Goal: Transaction & Acquisition: Purchase product/service

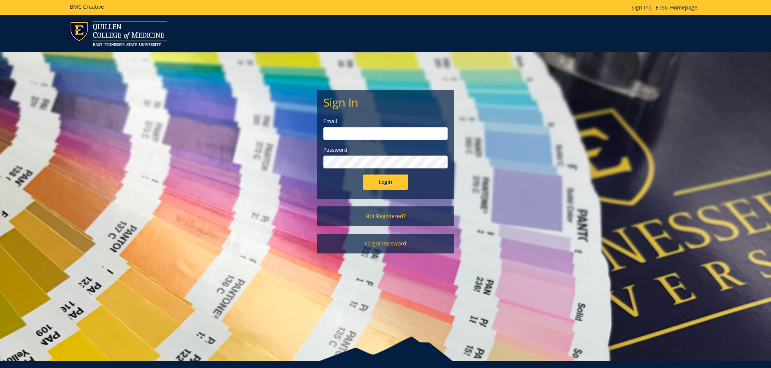
type input "[EMAIL_ADDRESS][DOMAIN_NAME]"
click at [385, 179] on input "Login" at bounding box center [386, 182] width 46 height 15
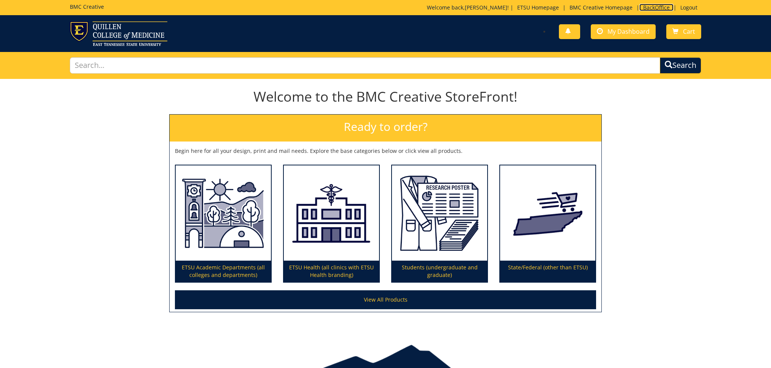
click at [654, 9] on link "BackOffice" at bounding box center [657, 7] width 34 height 7
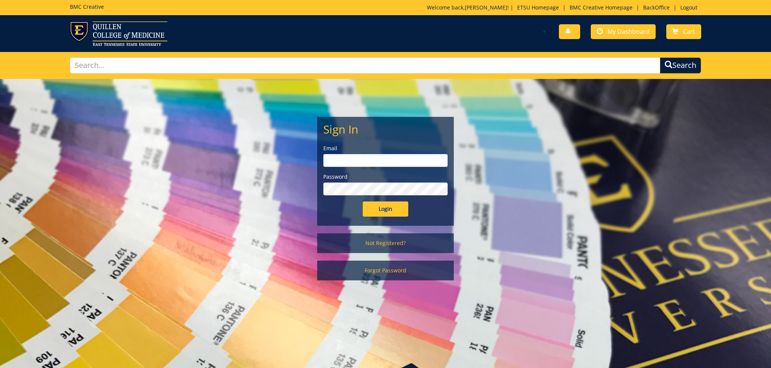
type input "fair@mail.etsu.edu"
click at [400, 208] on input "Login" at bounding box center [386, 209] width 46 height 15
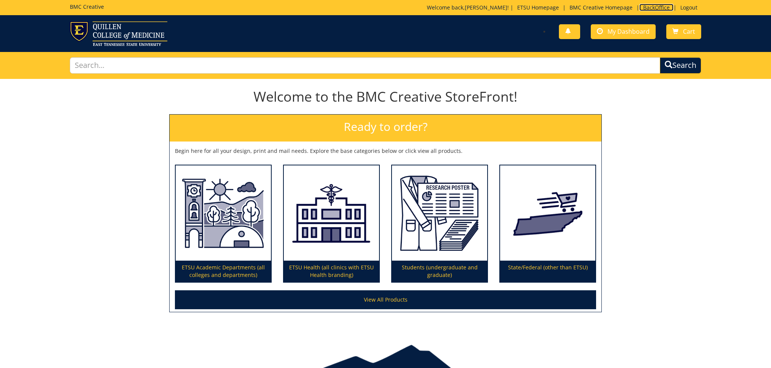
click at [648, 9] on link "BackOffice" at bounding box center [657, 7] width 34 height 7
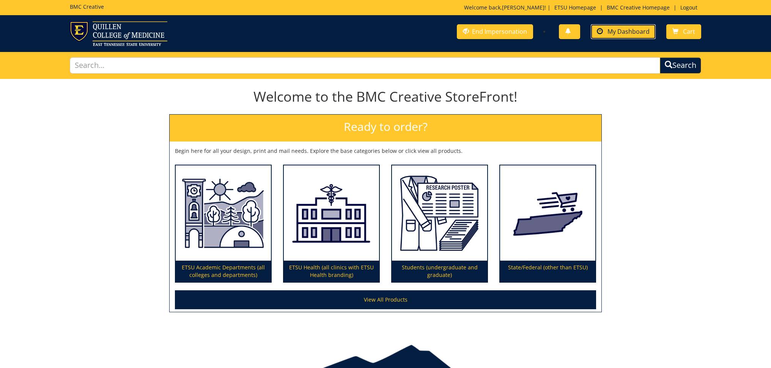
click at [623, 36] on link "My Dashboard" at bounding box center [623, 31] width 65 height 15
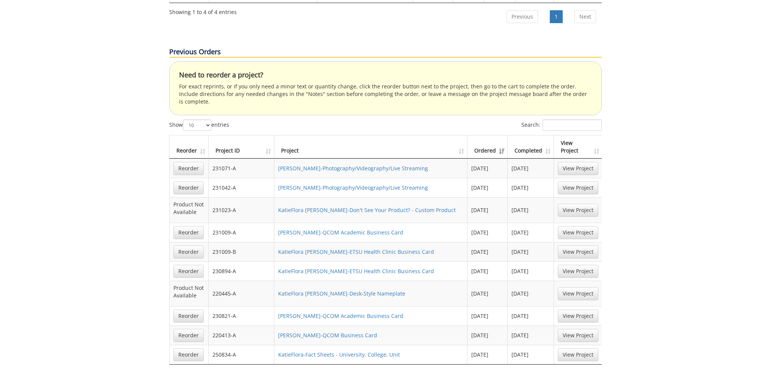
scroll to position [572, 0]
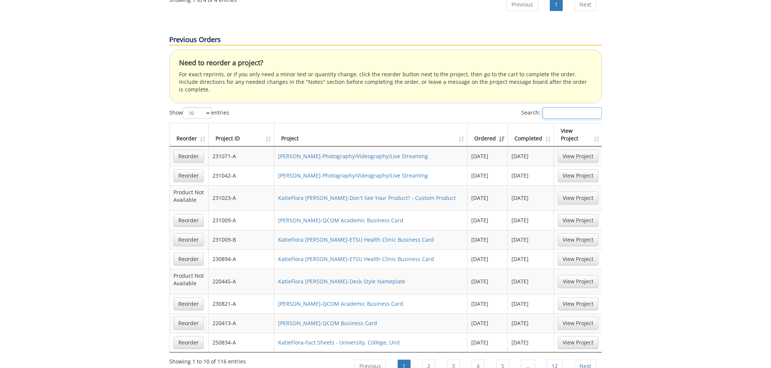
click at [576, 107] on input "Search:" at bounding box center [572, 112] width 59 height 11
paste input "260486-A"
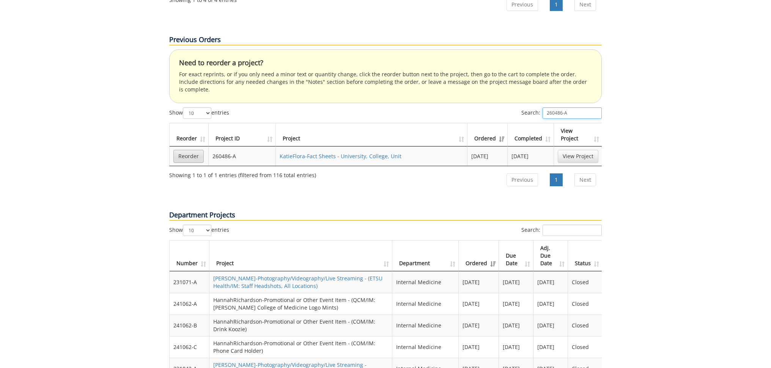
type input "260486-A"
click at [188, 150] on link "Reorder" at bounding box center [188, 156] width 30 height 13
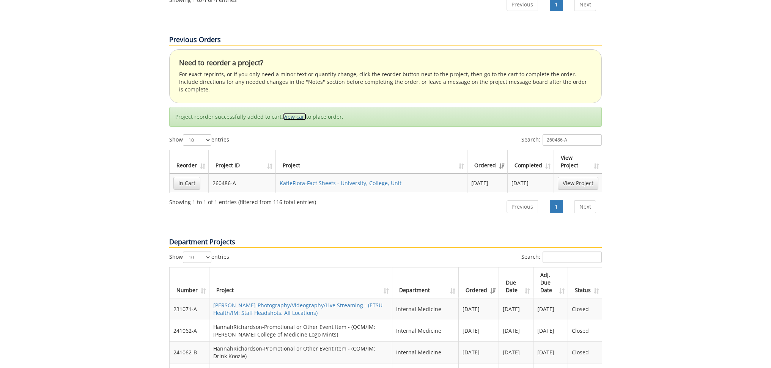
click at [293, 113] on link "View cart" at bounding box center [294, 116] width 23 height 7
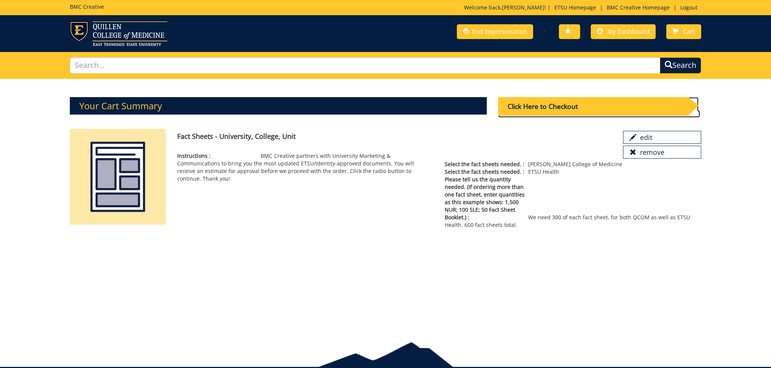
click at [549, 109] on div "Click Here to Checkout" at bounding box center [592, 106] width 189 height 19
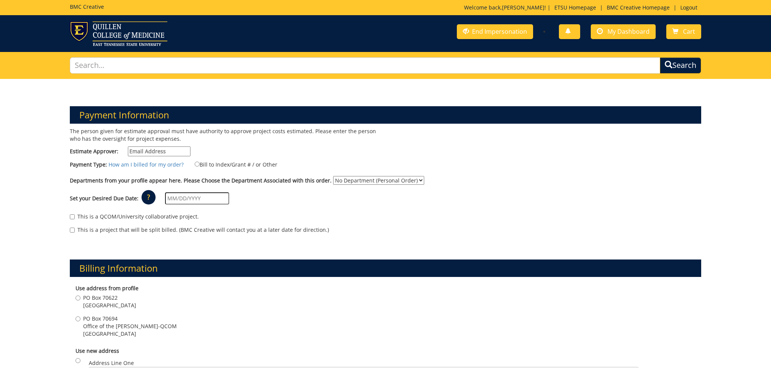
click at [145, 151] on input "Estimate Approver:" at bounding box center [159, 152] width 63 height 10
paste input "lorakr@etsu.edu"
drag, startPoint x: 176, startPoint y: 150, endPoint x: 125, endPoint y: 141, distance: 52.3
click at [125, 141] on div "The person given for estimate approval must have authority to approve project c…" at bounding box center [224, 144] width 321 height 33
paste input "f"
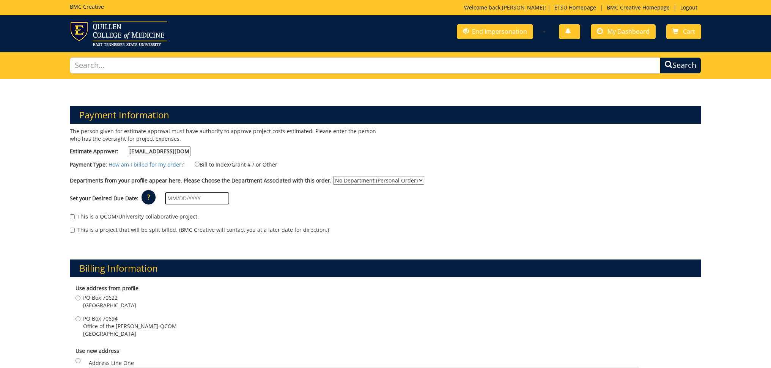
click at [132, 152] on input "florakr@etsu.edu" at bounding box center [159, 152] width 63 height 10
type input "florakr@etsu.edu"
click at [195, 165] on input "Bill to Index/Grant # / or Other" at bounding box center [197, 164] width 5 height 5
radio input "true"
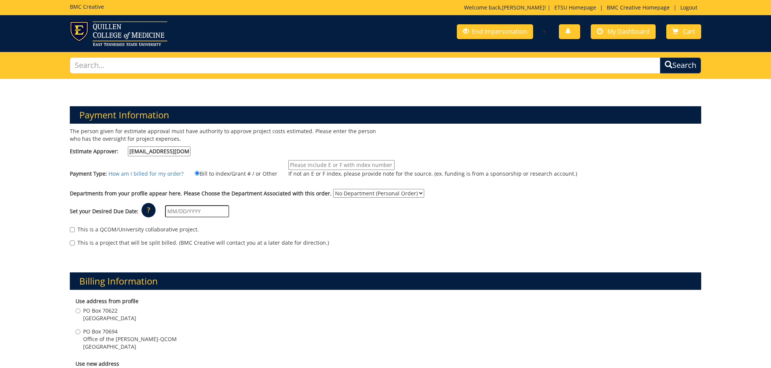
click at [304, 163] on input "If not an E or F index, please provide note for the source. (ex. funding is fro…" at bounding box center [341, 165] width 106 height 10
type input "TBA"
click at [414, 196] on select "No Department (Personal Order) Internal Medicine" at bounding box center [378, 193] width 91 height 9
select select "247"
click at [333, 189] on select "No Department (Personal Order) Internal Medicine" at bounding box center [378, 193] width 91 height 9
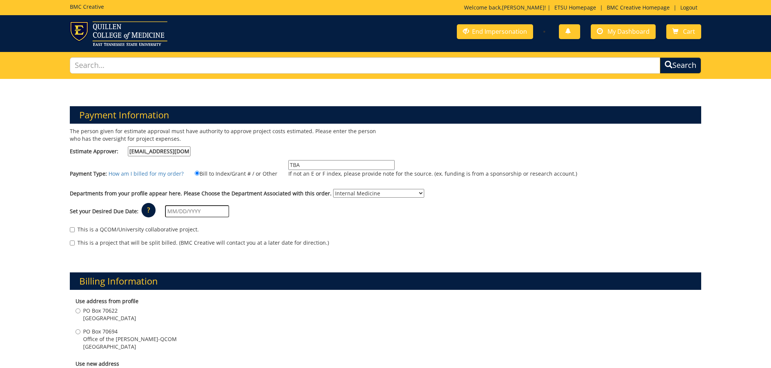
click at [204, 212] on input "text" at bounding box center [197, 211] width 64 height 12
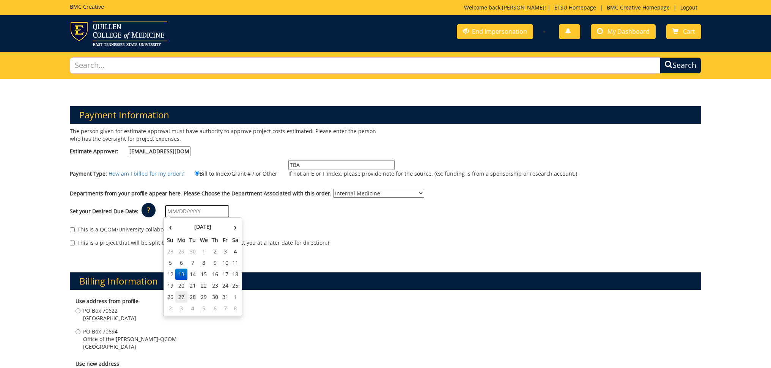
click at [181, 296] on td "27" at bounding box center [181, 297] width 12 height 11
type input "10/27/2025"
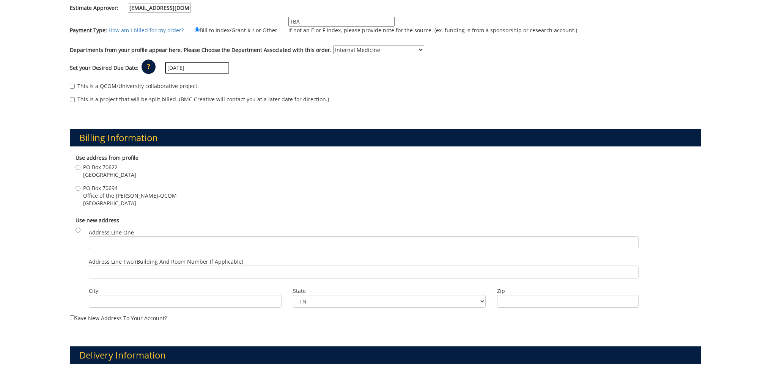
scroll to position [171, 0]
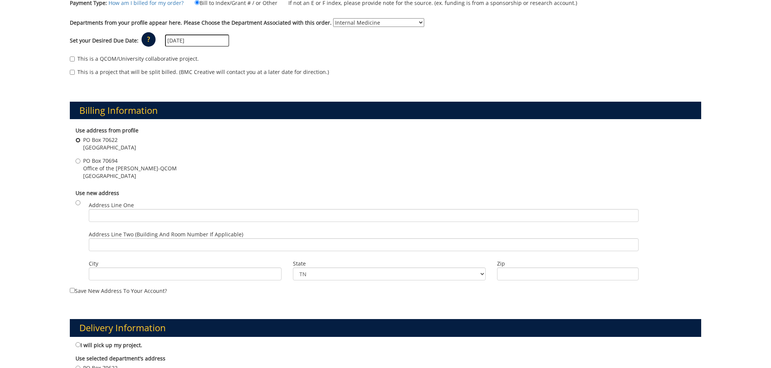
click at [77, 141] on input "PO Box 70622 Johnson City , TN 37614" at bounding box center [78, 140] width 5 height 5
radio input "true"
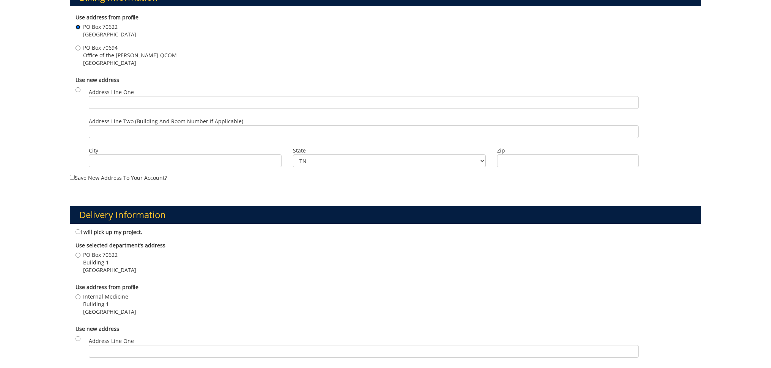
scroll to position [313, 0]
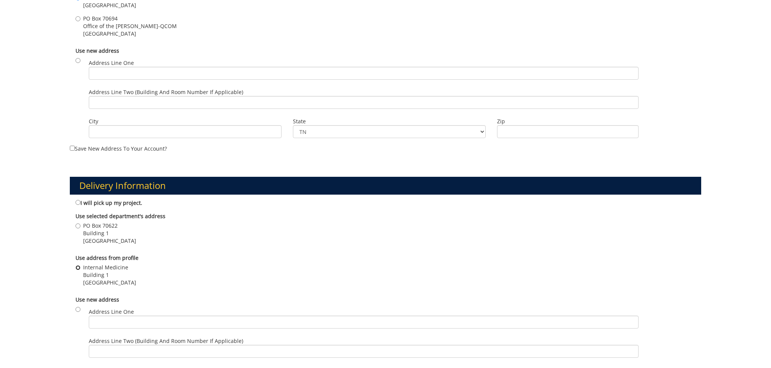
click at [80, 267] on input "Internal Medicine Building 1 Johnson City , TN 37604" at bounding box center [78, 267] width 5 height 5
radio input "true"
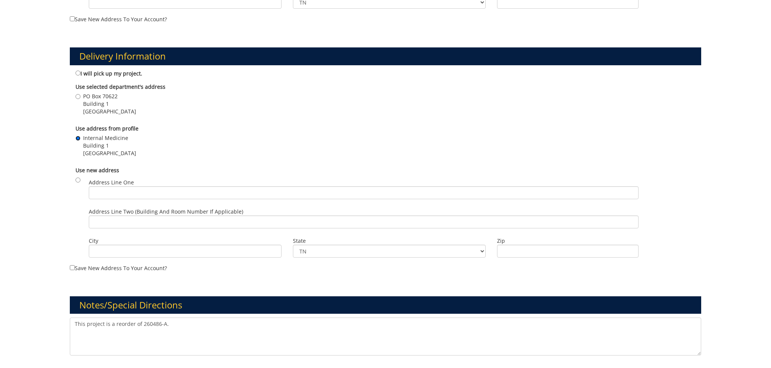
scroll to position [502, 0]
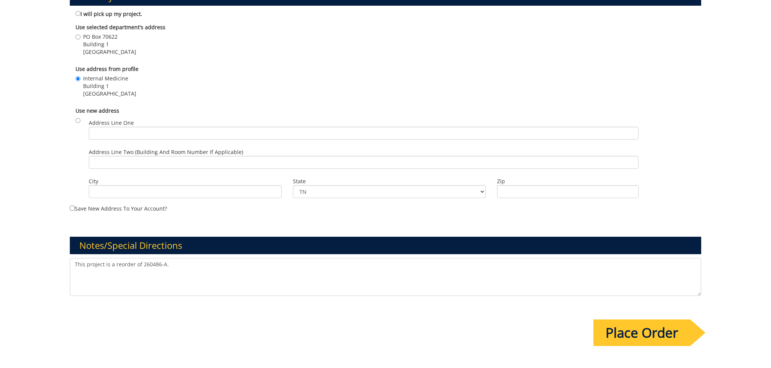
click at [180, 264] on textarea "This project is a reorder of 260486-A." at bounding box center [385, 277] width 631 height 38
type textarea "This project is a reorder of 260486-A. Entered on behalf of customer. JF"
click at [627, 331] on input "Place Order" at bounding box center [642, 333] width 97 height 27
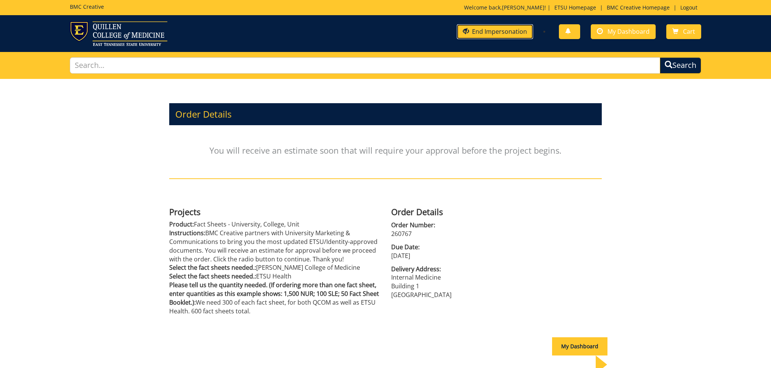
click at [502, 35] on link "End Impersonation" at bounding box center [495, 31] width 76 height 15
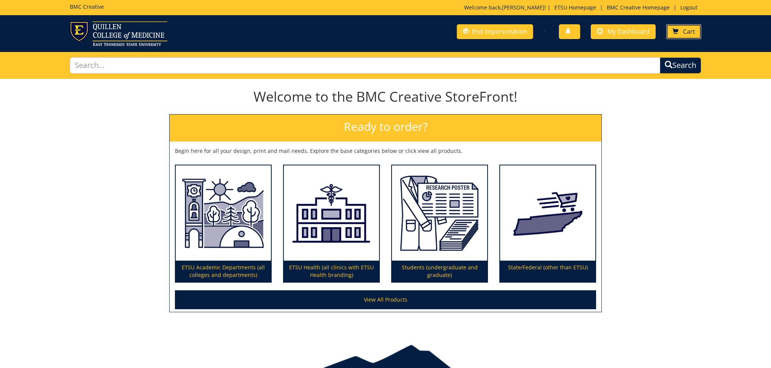
click at [676, 32] on span at bounding box center [676, 31] width 6 height 6
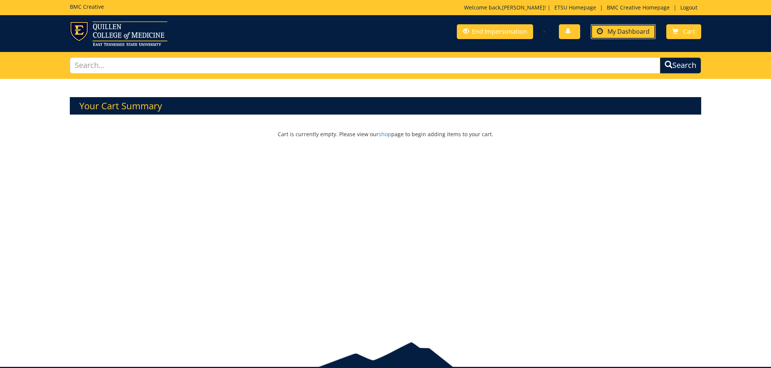
click at [621, 25] on link "My Dashboard" at bounding box center [623, 31] width 65 height 15
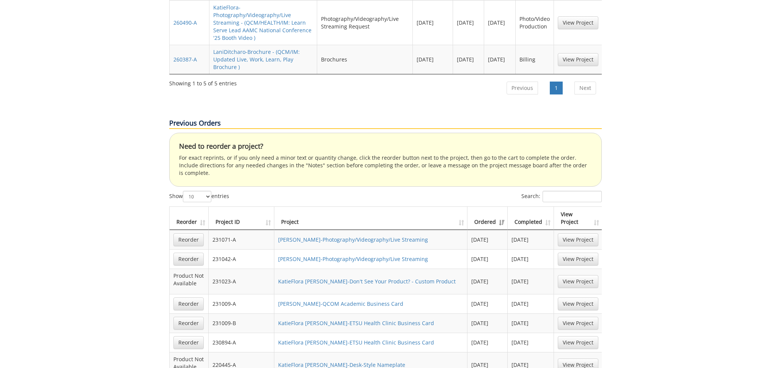
scroll to position [512, 0]
click at [555, 189] on input "Search:" at bounding box center [572, 194] width 59 height 11
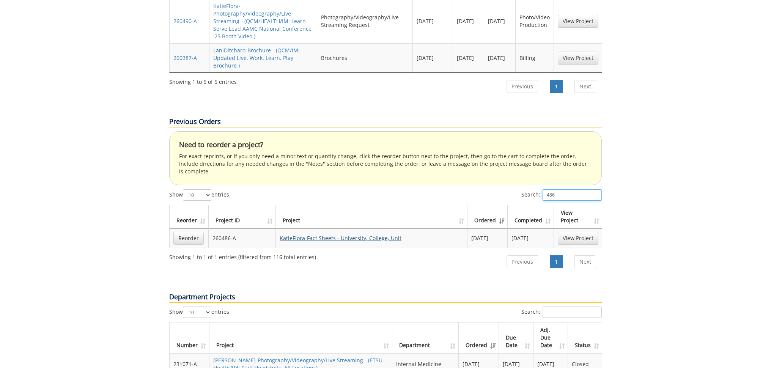
type input "486"
click at [317, 235] on link "KatieFlora-Fact Sheets - University, College, Unit" at bounding box center [341, 238] width 122 height 7
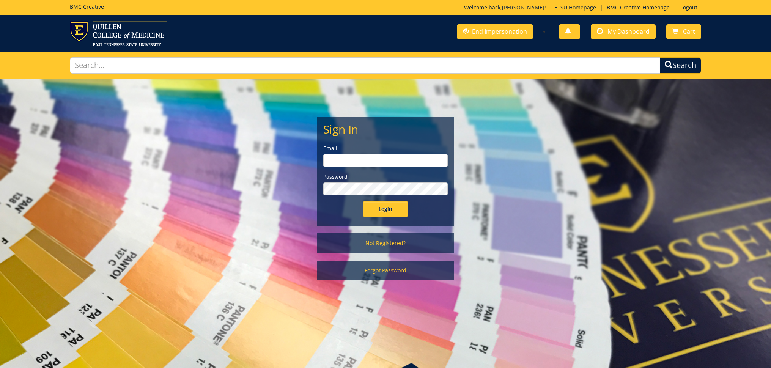
type input "[EMAIL_ADDRESS][DOMAIN_NAME]"
click at [378, 213] on input "Login" at bounding box center [386, 209] width 46 height 15
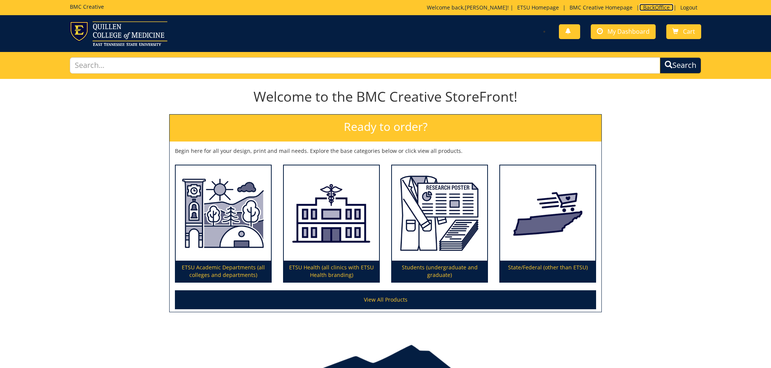
click at [653, 8] on link "BackOffice" at bounding box center [657, 7] width 34 height 7
